Goal: Task Accomplishment & Management: Use online tool/utility

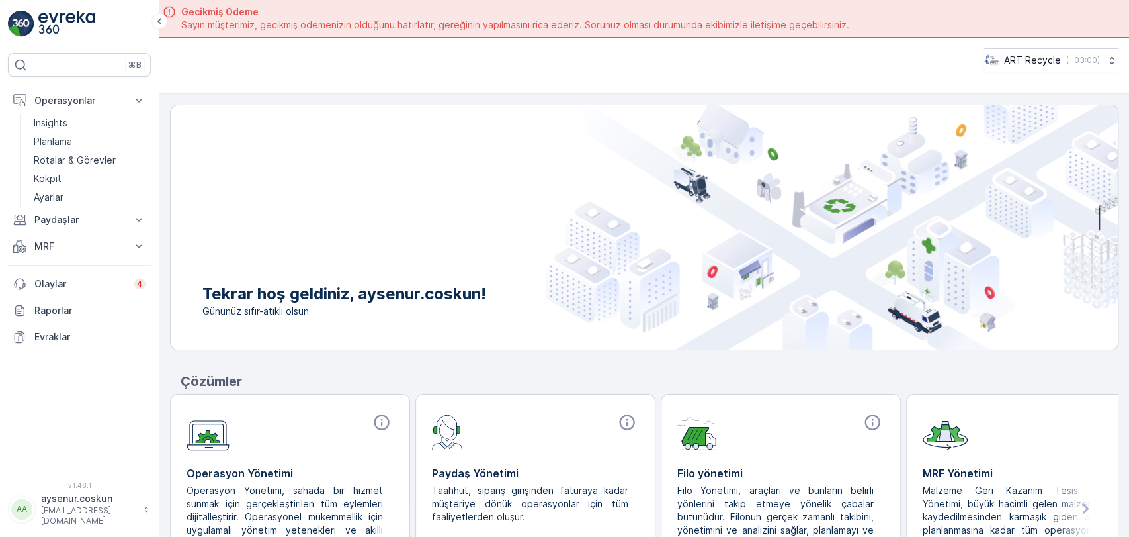
scroll to position [37, 0]
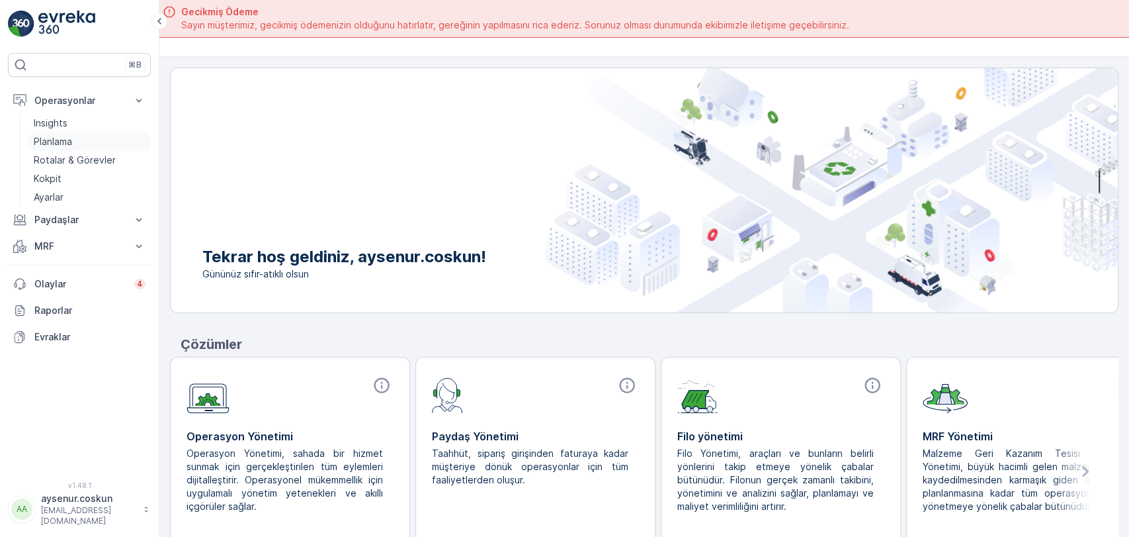
click at [55, 134] on link "Planlama" at bounding box center [89, 141] width 122 height 19
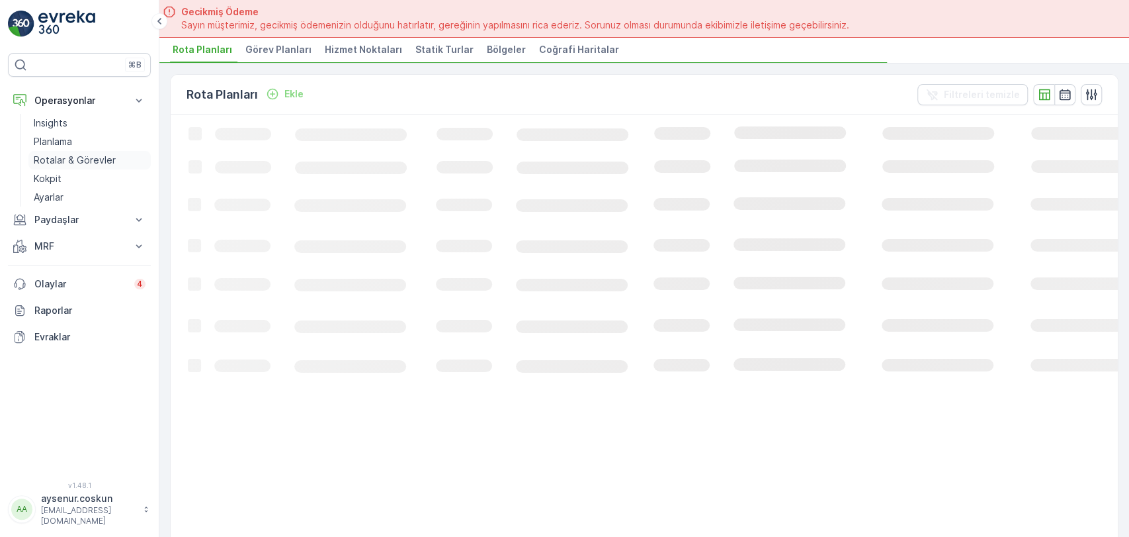
click at [106, 154] on p "Rotalar & Görevler" at bounding box center [75, 160] width 82 height 13
click at [249, 50] on span "Görevler" at bounding box center [240, 49] width 41 height 13
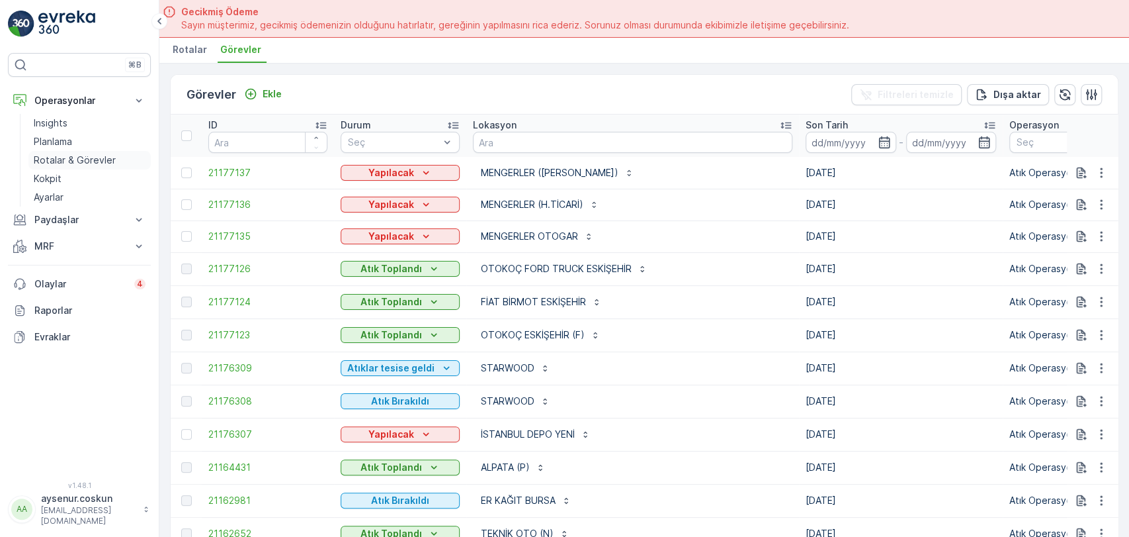
click at [95, 159] on p "Rotalar & Görevler" at bounding box center [75, 160] width 82 height 13
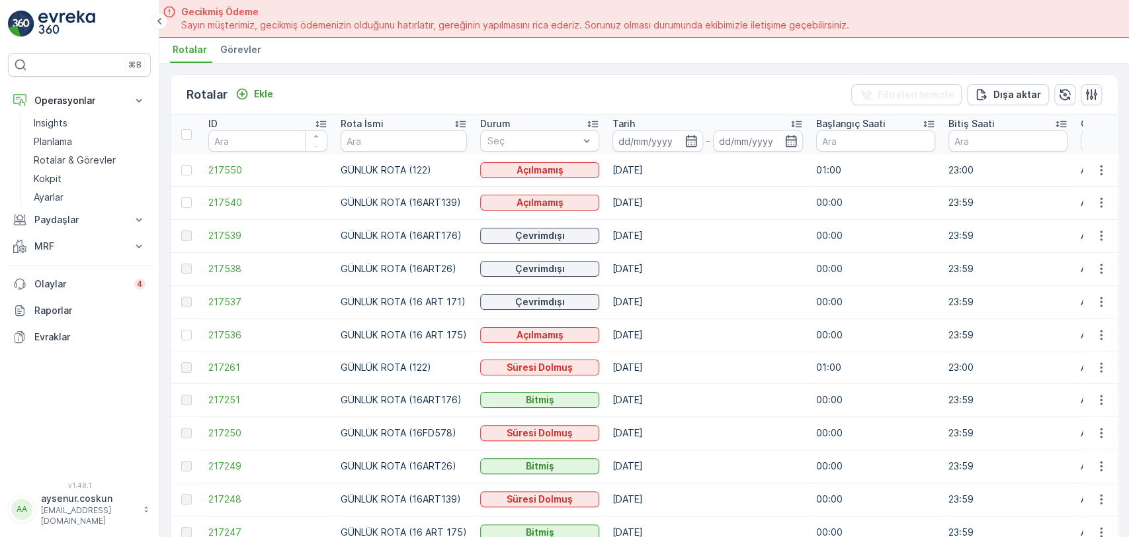
click at [247, 54] on span "Görevler" at bounding box center [240, 49] width 41 height 13
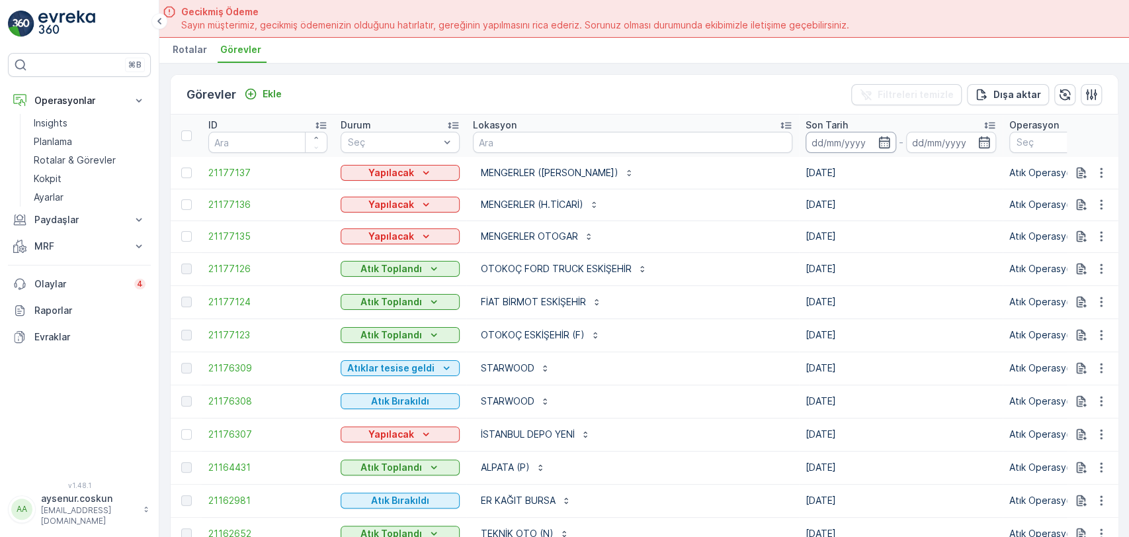
click at [806, 136] on input at bounding box center [851, 142] width 91 height 21
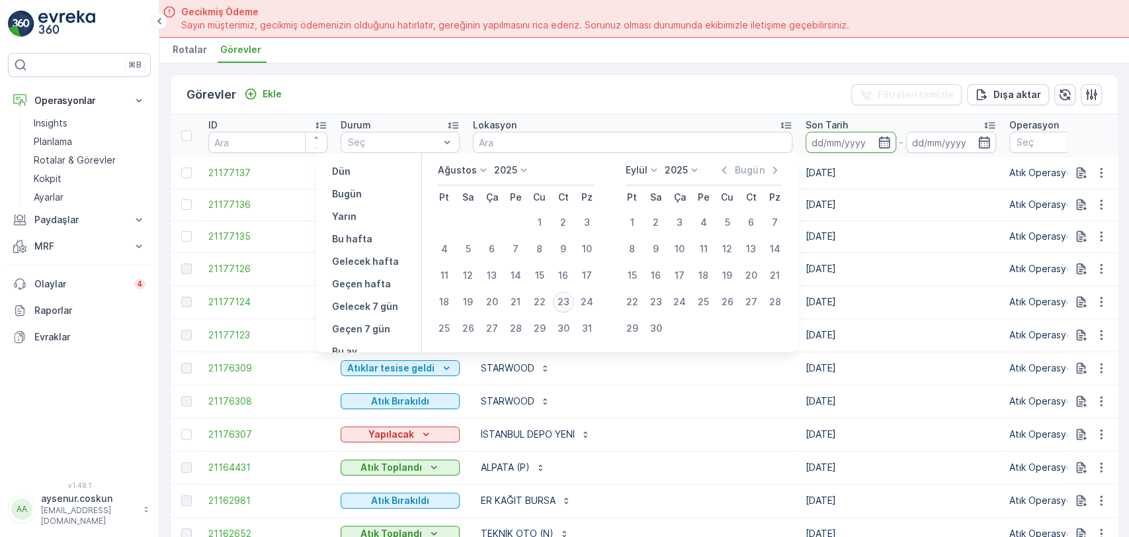
click at [569, 298] on div "23" at bounding box center [563, 301] width 21 height 21
type input "23.08.2025"
click at [569, 298] on div "23" at bounding box center [563, 301] width 21 height 21
type input "23.08.2025"
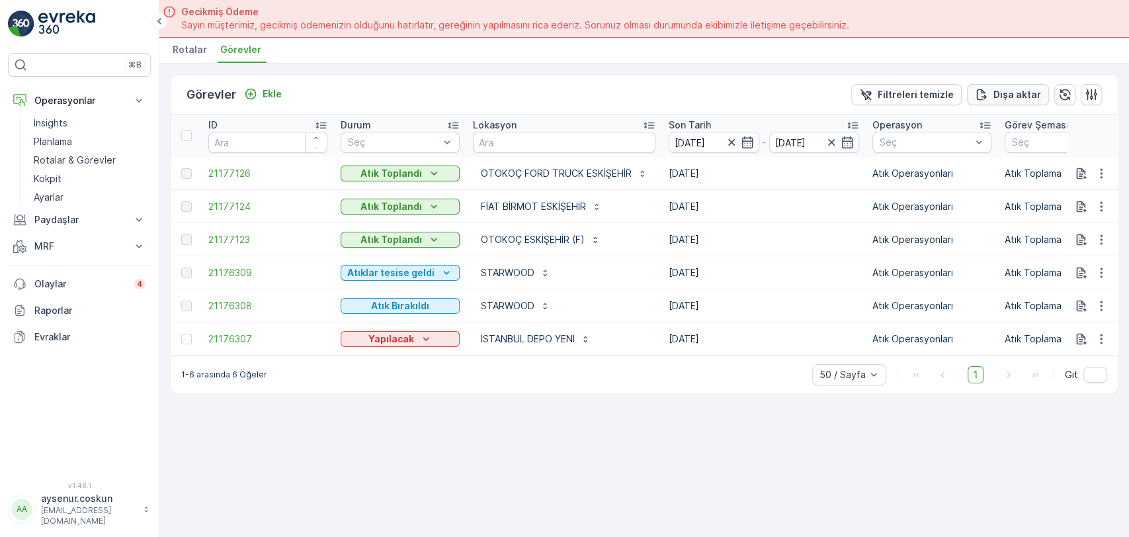
click at [1025, 99] on p "Dışa aktar" at bounding box center [1018, 94] width 48 height 13
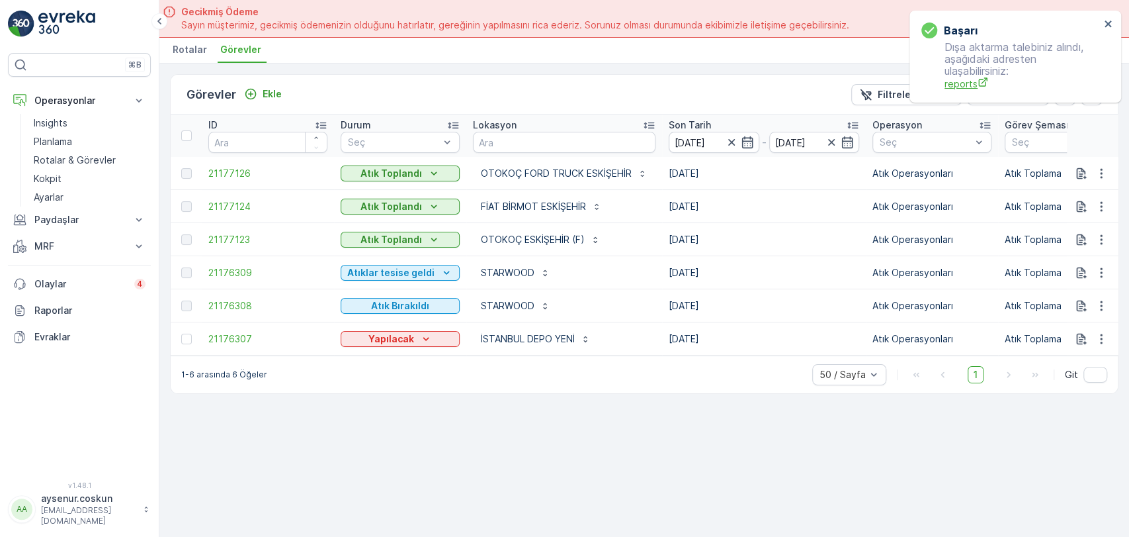
click at [978, 80] on icon "reports" at bounding box center [983, 82] width 11 height 11
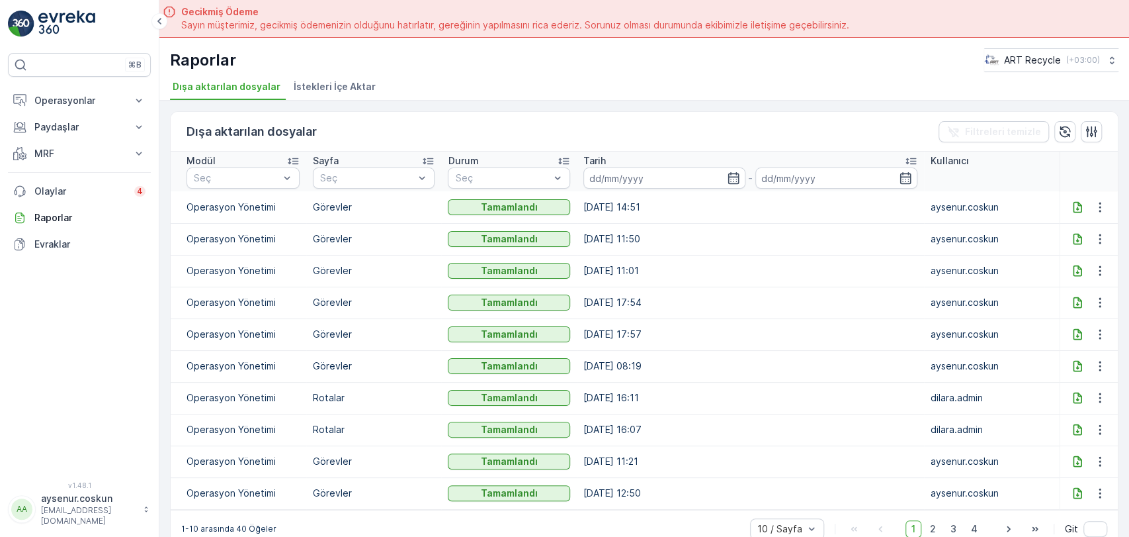
click at [1075, 203] on icon at bounding box center [1077, 206] width 13 height 13
click at [81, 99] on p "Operasyonlar" at bounding box center [79, 100] width 90 height 13
click at [68, 117] on link "Insights" at bounding box center [89, 123] width 122 height 19
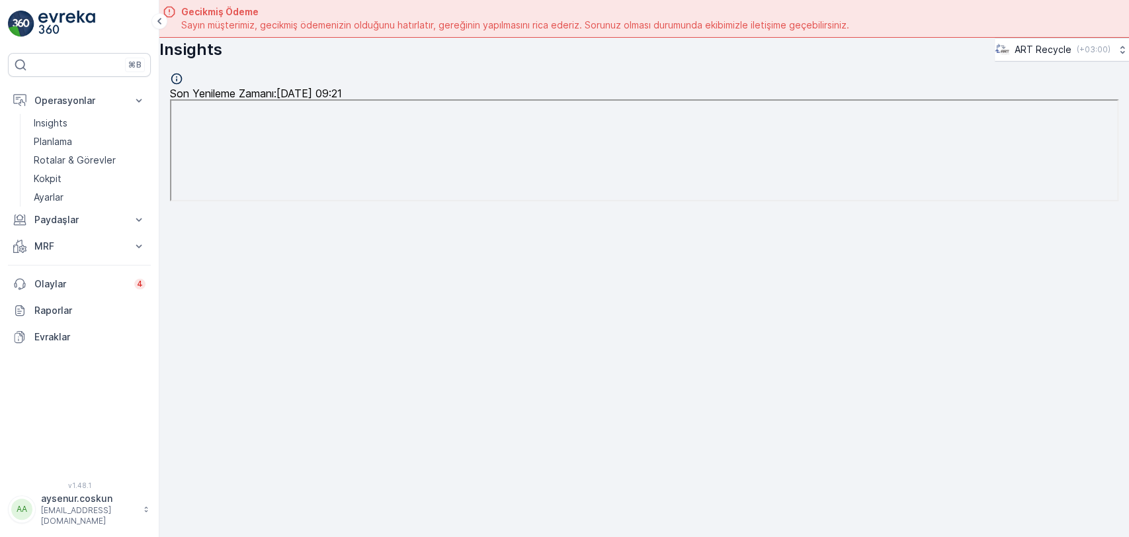
scroll to position [37, 0]
